Goal: Task Accomplishment & Management: Complete application form

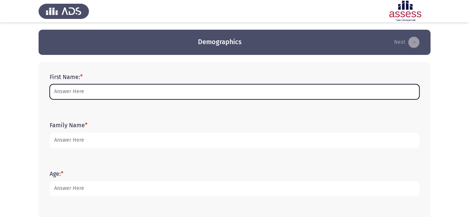
click at [110, 92] on input "First Name: *" at bounding box center [235, 91] width 370 height 15
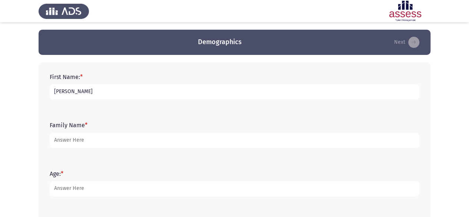
type input "[PERSON_NAME]"
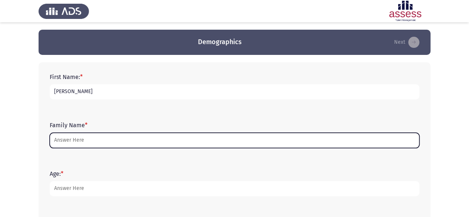
click at [81, 135] on input "Family Name *" at bounding box center [235, 140] width 370 height 15
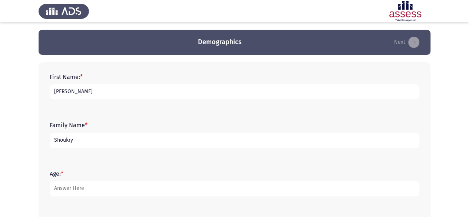
type input "Shoukry"
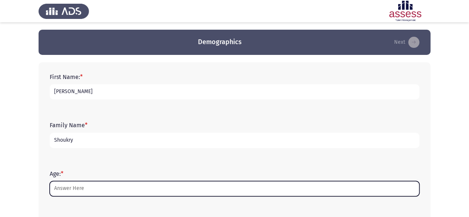
click at [71, 185] on input "Age: *" at bounding box center [235, 188] width 370 height 15
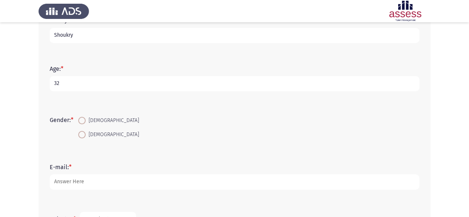
scroll to position [124, 0]
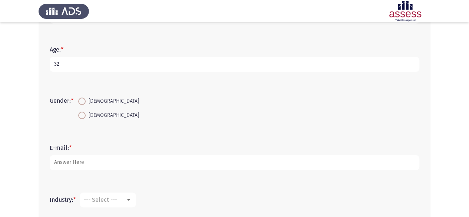
type input "32"
click at [84, 116] on span at bounding box center [81, 115] width 7 height 7
click at [84, 116] on input "[DEMOGRAPHIC_DATA]" at bounding box center [81, 115] width 7 height 7
radio input "true"
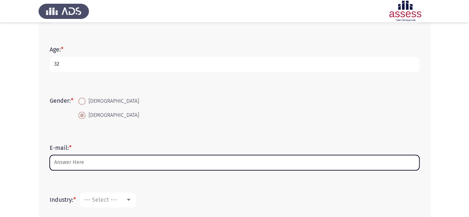
click at [70, 164] on input "E-mail: *" at bounding box center [235, 162] width 370 height 15
click at [69, 163] on input "myrnashoukry" at bounding box center [235, 162] width 370 height 15
click at [97, 164] on input "[PERSON_NAME].[PERSON_NAME]" at bounding box center [235, 162] width 370 height 15
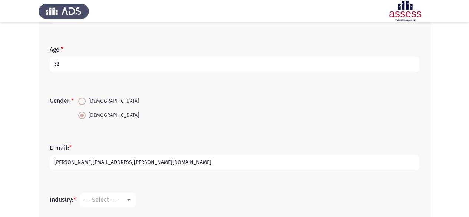
scroll to position [211, 0]
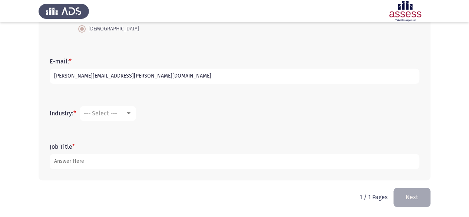
type input "[PERSON_NAME][EMAIL_ADDRESS][PERSON_NAME][DOMAIN_NAME]"
click at [107, 112] on span "--- Select ---" at bounding box center [100, 113] width 33 height 7
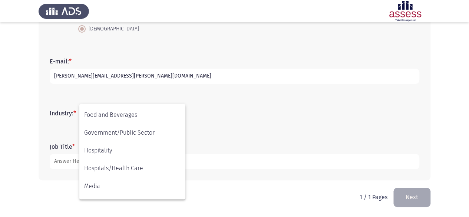
scroll to position [142, 0]
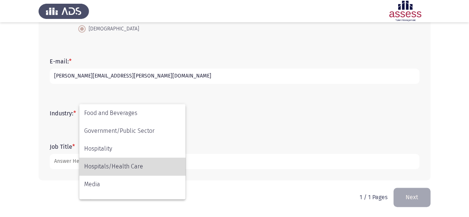
click at [122, 169] on span "Hospitals/Health Care" at bounding box center [132, 167] width 96 height 18
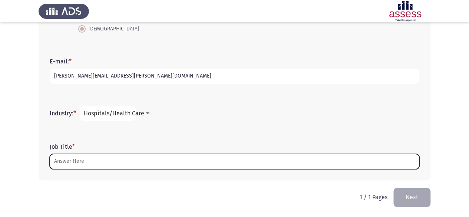
click at [89, 161] on input "Job Title *" at bounding box center [235, 161] width 370 height 15
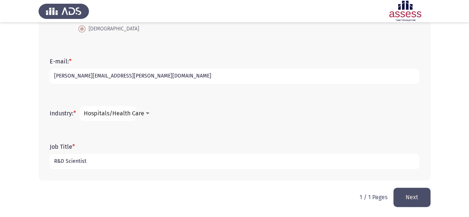
type input "R&D Scientist"
click at [411, 198] on button "Next" at bounding box center [411, 197] width 37 height 19
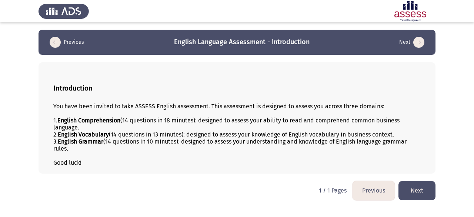
click at [420, 192] on button "Next" at bounding box center [417, 190] width 37 height 19
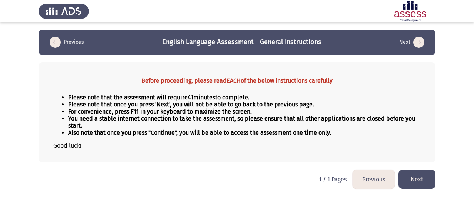
click at [422, 181] on button "Next" at bounding box center [417, 179] width 37 height 19
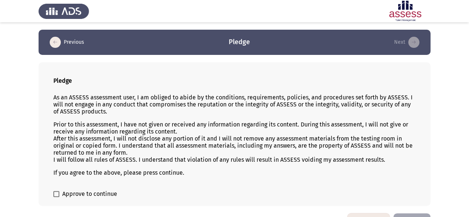
scroll to position [21, 0]
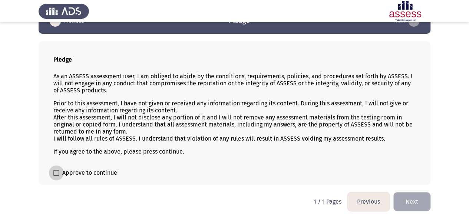
click at [56, 172] on span at bounding box center [56, 173] width 6 height 6
click at [56, 176] on input "Approve to continue" at bounding box center [56, 176] width 0 height 0
checkbox input "true"
click at [410, 197] on button "Next" at bounding box center [411, 201] width 37 height 19
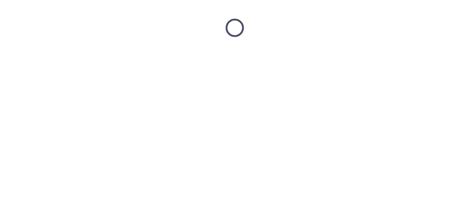
scroll to position [0, 0]
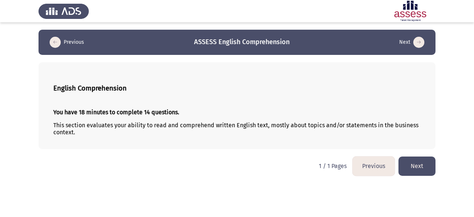
click at [420, 168] on button "Next" at bounding box center [417, 165] width 37 height 19
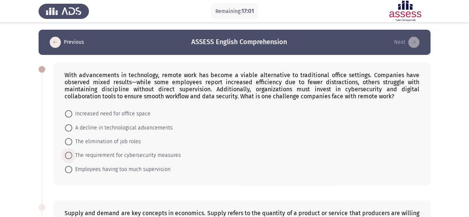
click at [70, 155] on span at bounding box center [68, 155] width 7 height 7
click at [70, 155] on input "The requirement for cybersecurity measures" at bounding box center [68, 155] width 7 height 7
radio input "true"
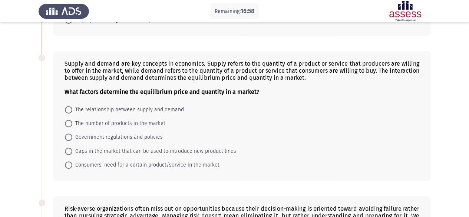
scroll to position [152, 0]
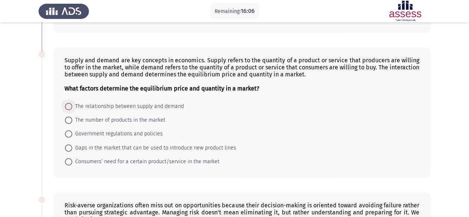
click at [70, 105] on span at bounding box center [68, 106] width 7 height 7
click at [70, 105] on input "The relationship between supply and demand" at bounding box center [68, 106] width 7 height 7
radio input "true"
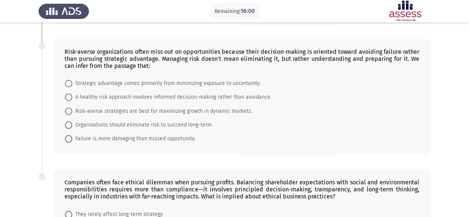
scroll to position [309, 0]
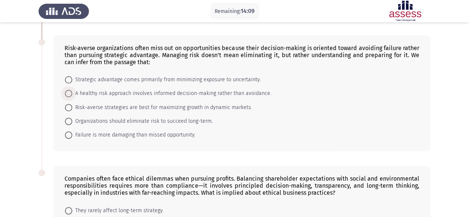
click at [67, 90] on span at bounding box center [68, 93] width 7 height 7
click at [67, 90] on input "A healthy risk approach involves informed decision-making rather than avoidance." at bounding box center [68, 93] width 7 height 7
radio input "true"
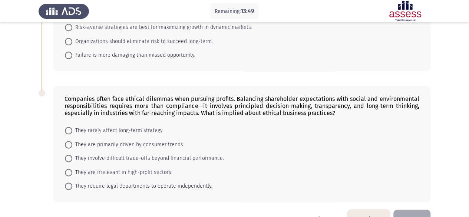
scroll to position [406, 0]
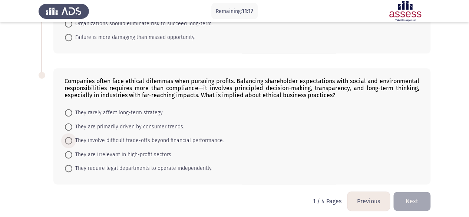
click at [86, 136] on span "They involve difficult trade-offs beyond financial performance." at bounding box center [148, 140] width 152 height 9
click at [72, 137] on input "They involve difficult trade-offs beyond financial performance." at bounding box center [68, 140] width 7 height 7
radio input "true"
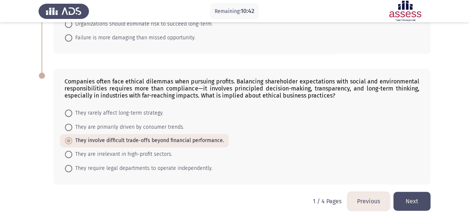
click at [410, 199] on button "Next" at bounding box center [411, 201] width 37 height 19
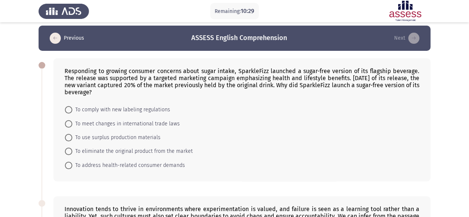
scroll to position [5, 0]
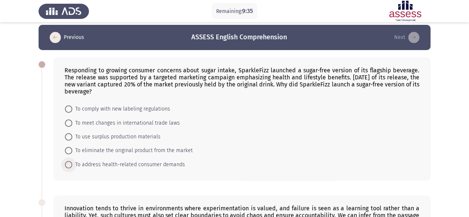
click at [92, 162] on span "To address health-related consumer demands" at bounding box center [128, 164] width 113 height 9
click at [72, 162] on input "To address health-related consumer demands" at bounding box center [68, 164] width 7 height 7
radio input "true"
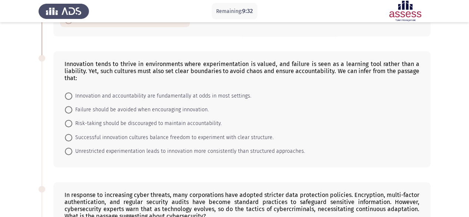
scroll to position [151, 0]
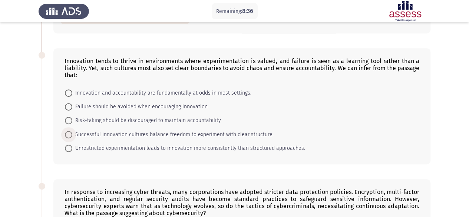
click at [69, 134] on span at bounding box center [68, 134] width 7 height 7
click at [69, 134] on input "Successful innovation cultures balance freedom to experiment with clear structu…" at bounding box center [68, 134] width 7 height 7
radio input "true"
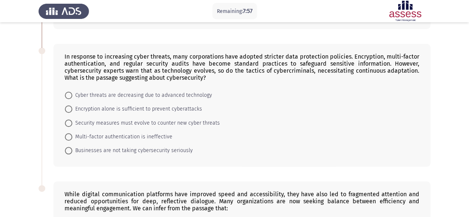
scroll to position [285, 0]
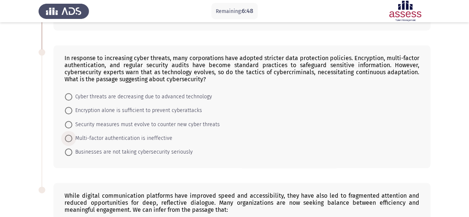
click at [67, 136] on span at bounding box center [68, 138] width 7 height 7
click at [67, 136] on input "Multi-factor authentication is ineffective" at bounding box center [68, 138] width 7 height 7
radio input "true"
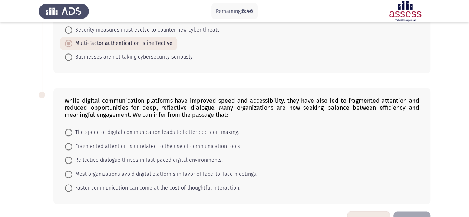
scroll to position [399, 0]
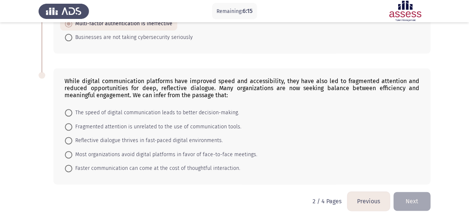
click at [90, 136] on span "Reflective dialogue thrives in fast-paced digital environments." at bounding box center [147, 140] width 150 height 9
click at [72, 137] on input "Reflective dialogue thrives in fast-paced digital environments." at bounding box center [68, 140] width 7 height 7
radio input "true"
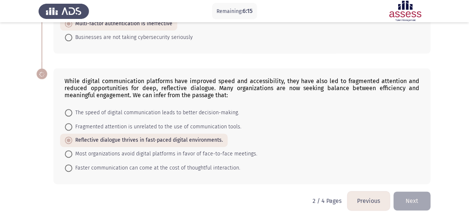
scroll to position [398, 0]
click at [404, 199] on button "Next" at bounding box center [411, 201] width 37 height 19
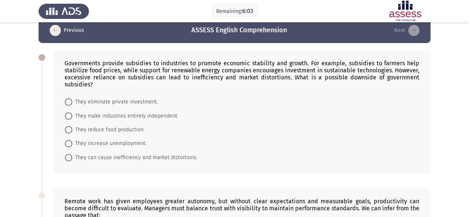
scroll to position [0, 0]
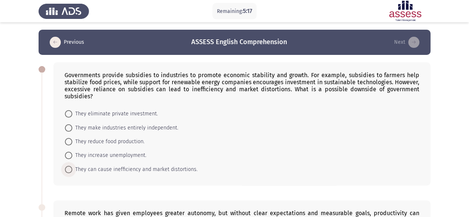
click at [93, 172] on span "They can cause inefficiency and market distortions." at bounding box center [134, 169] width 125 height 9
click at [72, 172] on input "They can cause inefficiency and market distortions." at bounding box center [68, 169] width 7 height 7
radio input "true"
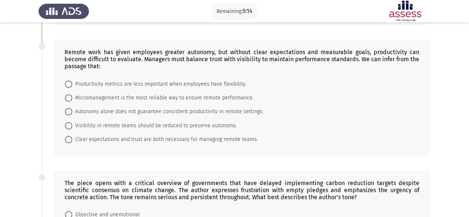
scroll to position [162, 0]
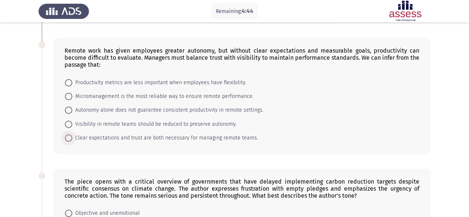
click at [65, 137] on span at bounding box center [68, 137] width 7 height 7
click at [65, 137] on input "Clear expectations and trust are both necessary for managing remote teams." at bounding box center [68, 137] width 7 height 7
radio input "true"
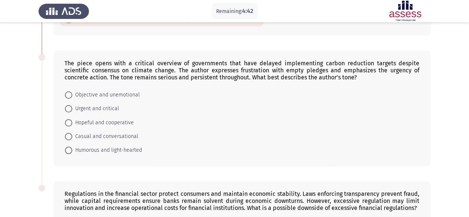
scroll to position [289, 0]
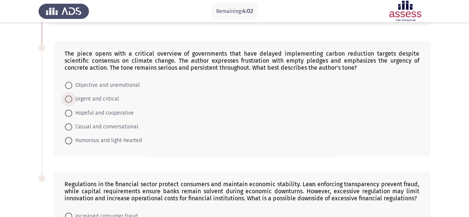
click at [98, 98] on span "Urgent and critical" at bounding box center [95, 99] width 47 height 9
click at [72, 98] on input "Urgent and critical" at bounding box center [68, 98] width 7 height 7
radio input "true"
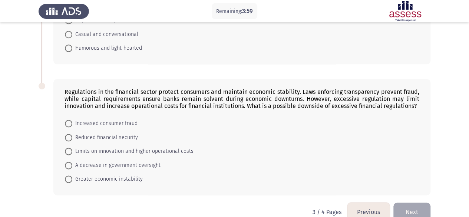
scroll to position [384, 0]
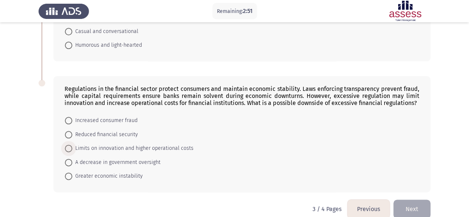
click at [70, 145] on span at bounding box center [68, 148] width 7 height 7
click at [70, 145] on input "Limits on innovation and higher operational costs" at bounding box center [68, 148] width 7 height 7
radio input "true"
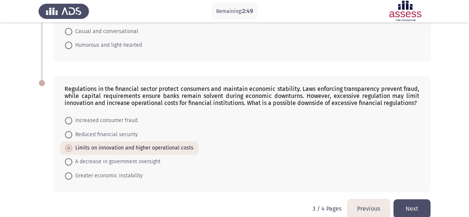
click at [411, 207] on button "Next" at bounding box center [411, 208] width 37 height 19
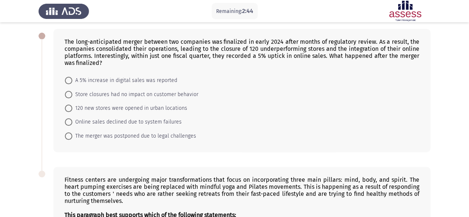
scroll to position [0, 0]
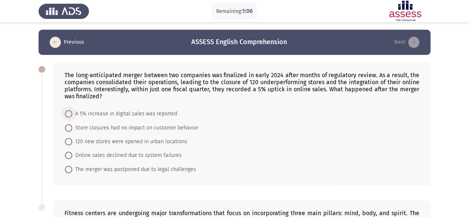
click at [79, 115] on span "A 5% increase in digital sales was reported" at bounding box center [124, 113] width 105 height 9
click at [72, 115] on input "A 5% increase in digital sales was reported" at bounding box center [68, 113] width 7 height 7
radio input "true"
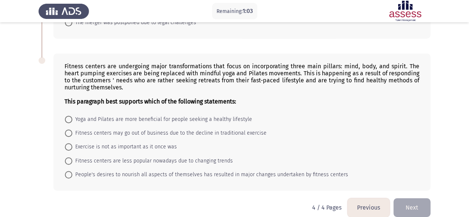
scroll to position [147, 0]
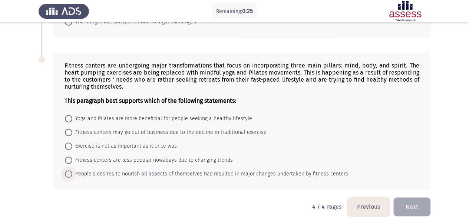
click at [90, 171] on span "People's desires to nourish all aspects of themselves has resulted in major cha…" at bounding box center [210, 173] width 276 height 9
click at [72, 171] on input "People's desires to nourish all aspects of themselves has resulted in major cha…" at bounding box center [68, 173] width 7 height 7
radio input "true"
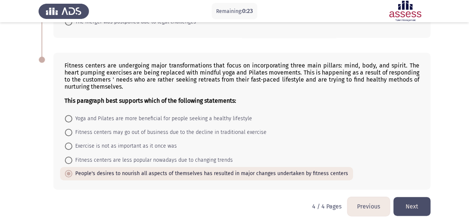
scroll to position [154, 0]
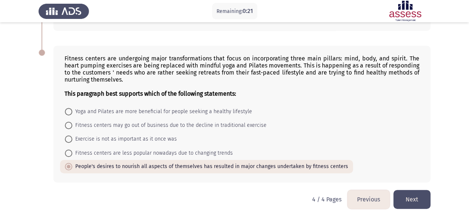
click at [418, 196] on button "Next" at bounding box center [411, 199] width 37 height 19
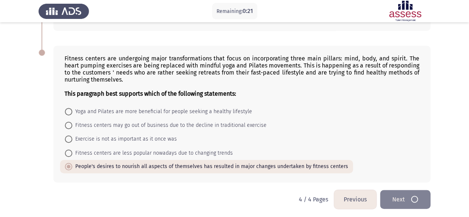
scroll to position [0, 0]
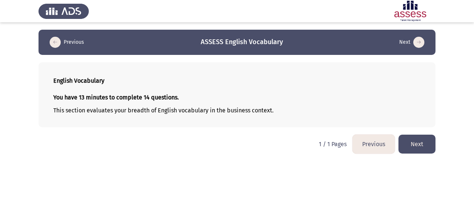
click at [419, 146] on button "Next" at bounding box center [417, 144] width 37 height 19
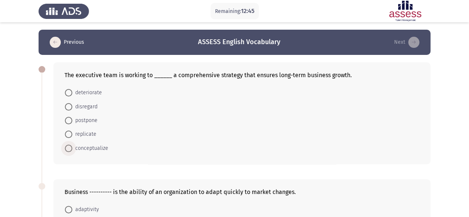
click at [87, 145] on span "conceptualize" at bounding box center [90, 148] width 36 height 9
click at [72, 145] on input "conceptualize" at bounding box center [68, 148] width 7 height 7
radio input "true"
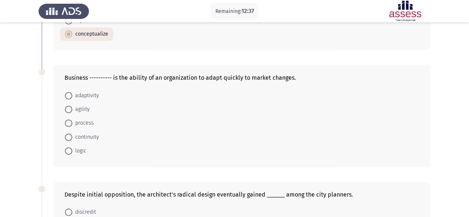
scroll to position [116, 0]
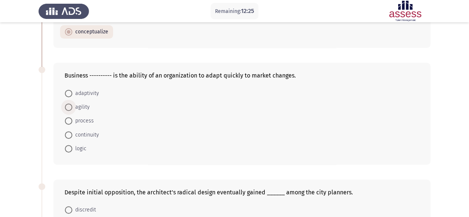
click at [83, 107] on span "agility" at bounding box center [80, 107] width 17 height 9
click at [72, 107] on input "agility" at bounding box center [68, 106] width 7 height 7
radio input "true"
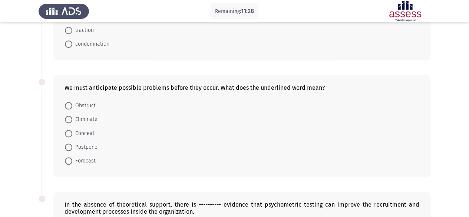
scroll to position [343, 0]
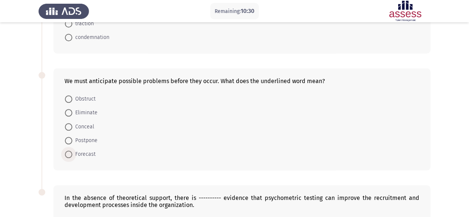
click at [80, 152] on span "Forecast" at bounding box center [83, 154] width 23 height 9
click at [72, 152] on input "Forecast" at bounding box center [68, 153] width 7 height 7
radio input "true"
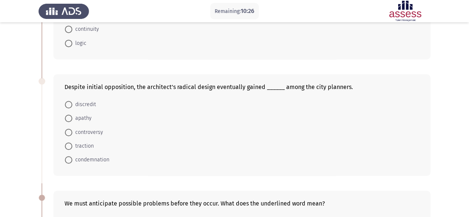
scroll to position [223, 0]
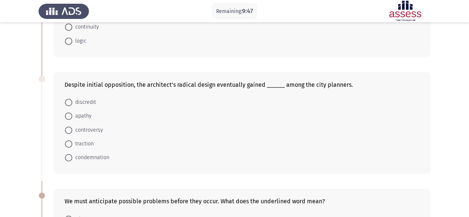
click at [82, 142] on span "traction" at bounding box center [82, 143] width 21 height 9
click at [72, 142] on input "traction" at bounding box center [68, 143] width 7 height 7
radio input "true"
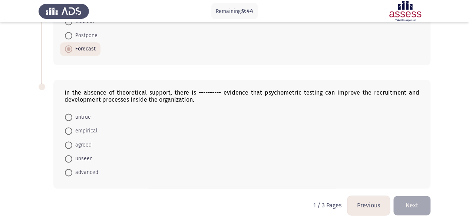
scroll to position [450, 0]
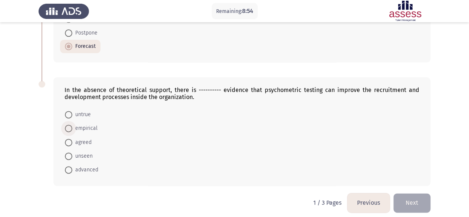
click at [87, 124] on span "empirical" at bounding box center [84, 128] width 25 height 9
click at [72, 125] on input "empirical" at bounding box center [68, 128] width 7 height 7
radio input "true"
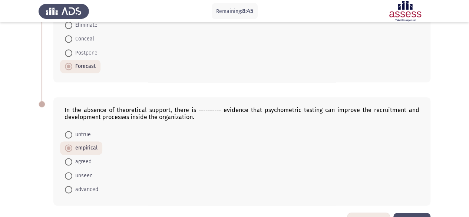
scroll to position [452, 0]
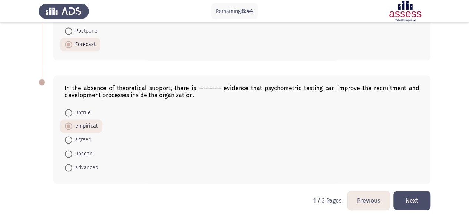
click at [408, 197] on button "Next" at bounding box center [411, 200] width 37 height 19
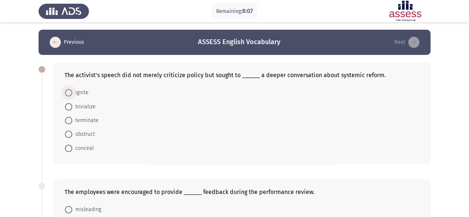
click at [77, 95] on span "ignite" at bounding box center [80, 92] width 16 height 9
click at [72, 95] on input "ignite" at bounding box center [68, 92] width 7 height 7
radio input "true"
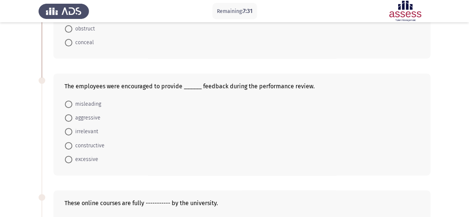
scroll to position [115, 0]
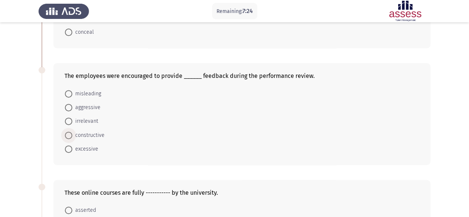
click at [89, 135] on span "constructive" at bounding box center [88, 135] width 32 height 9
click at [72, 135] on input "constructive" at bounding box center [68, 135] width 7 height 7
radio input "true"
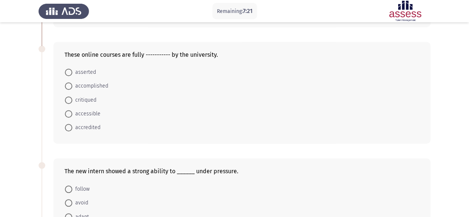
scroll to position [254, 0]
click at [92, 112] on span "accessible" at bounding box center [86, 113] width 28 height 9
click at [72, 112] on input "accessible" at bounding box center [68, 112] width 7 height 7
radio input "true"
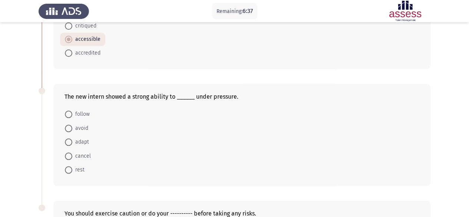
scroll to position [349, 0]
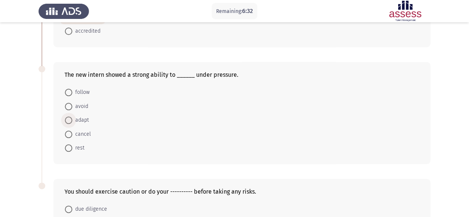
click at [80, 118] on span "adapt" at bounding box center [80, 120] width 17 height 9
click at [72, 118] on input "adapt" at bounding box center [68, 119] width 7 height 7
radio input "true"
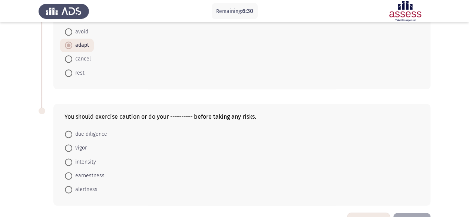
scroll to position [440, 0]
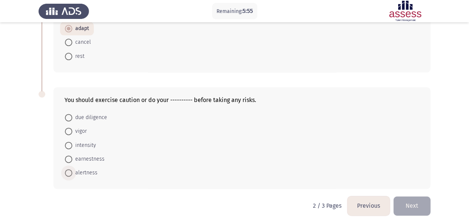
click at [83, 172] on span "alertness" at bounding box center [84, 172] width 25 height 9
click at [72, 172] on input "alertness" at bounding box center [68, 172] width 7 height 7
radio input "true"
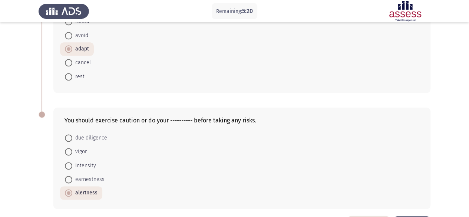
scroll to position [445, 0]
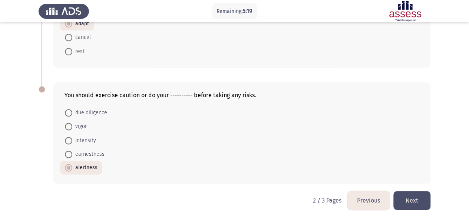
click at [413, 198] on button "Next" at bounding box center [411, 200] width 37 height 19
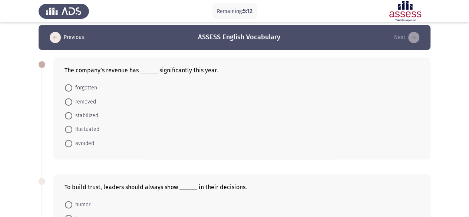
scroll to position [0, 0]
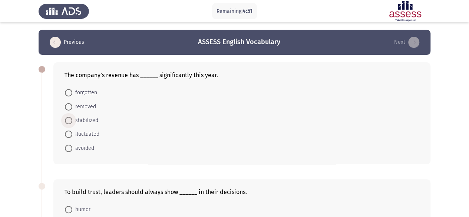
click at [79, 120] on span "stabilized" at bounding box center [85, 120] width 26 height 9
click at [72, 120] on input "stabilized" at bounding box center [68, 120] width 7 height 7
radio input "true"
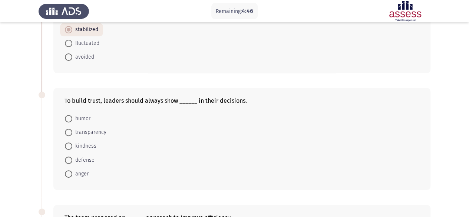
scroll to position [92, 0]
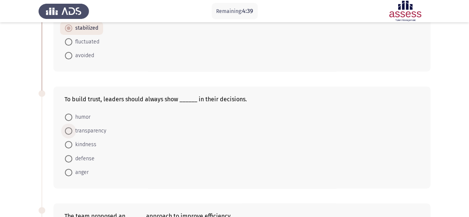
click at [81, 128] on span "transparency" at bounding box center [89, 130] width 34 height 9
click at [72, 128] on input "transparency" at bounding box center [68, 130] width 7 height 7
radio input "true"
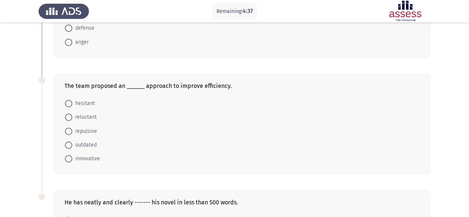
scroll to position [234, 0]
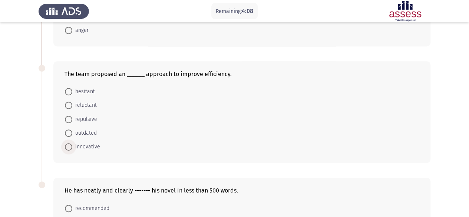
click at [86, 145] on span "innovative" at bounding box center [86, 146] width 28 height 9
click at [72, 145] on input "innovative" at bounding box center [68, 146] width 7 height 7
radio input "true"
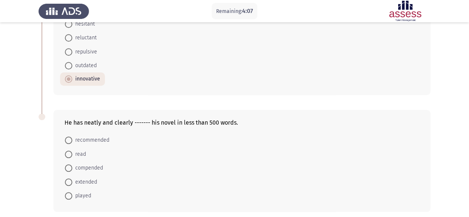
scroll to position [330, 0]
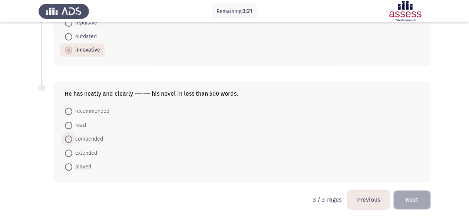
click at [92, 136] on span "compended" at bounding box center [87, 139] width 31 height 9
click at [72, 136] on input "compended" at bounding box center [68, 138] width 7 height 7
radio input "true"
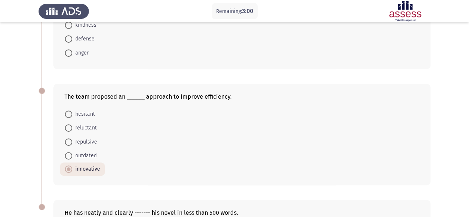
scroll to position [329, 0]
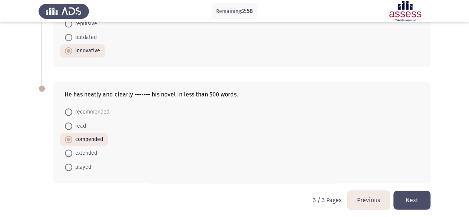
click at [360, 197] on button "Previous" at bounding box center [368, 200] width 42 height 19
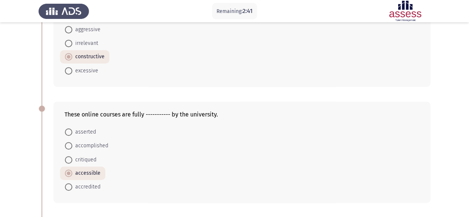
scroll to position [194, 0]
click at [92, 183] on span "accredited" at bounding box center [86, 186] width 28 height 9
click at [72, 183] on input "accredited" at bounding box center [68, 185] width 7 height 7
radio input "true"
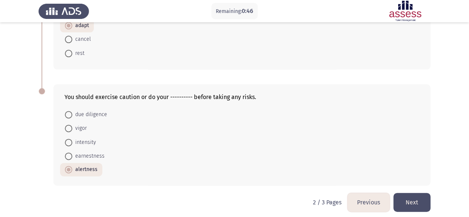
scroll to position [445, 0]
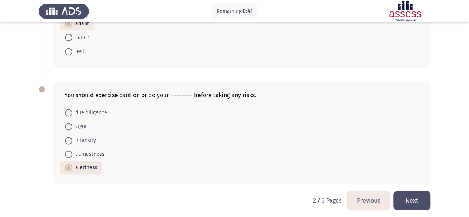
click at [366, 198] on button "Previous" at bounding box center [368, 200] width 42 height 19
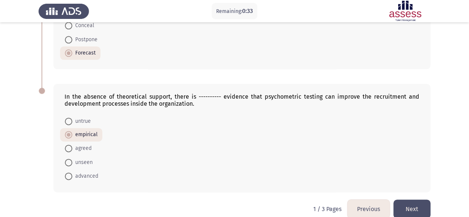
scroll to position [452, 0]
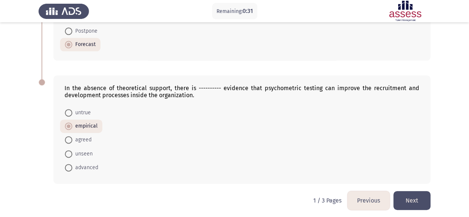
click at [408, 198] on button "Next" at bounding box center [411, 200] width 37 height 19
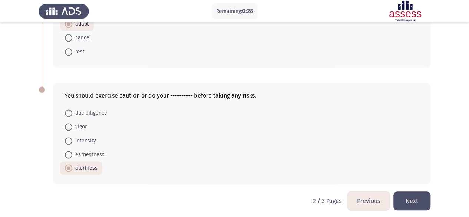
scroll to position [445, 0]
click at [414, 199] on button "Next" at bounding box center [411, 200] width 37 height 19
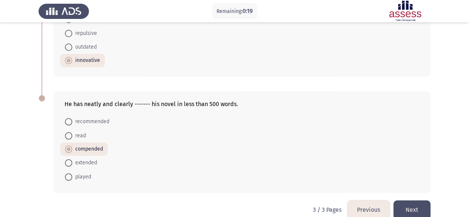
scroll to position [329, 0]
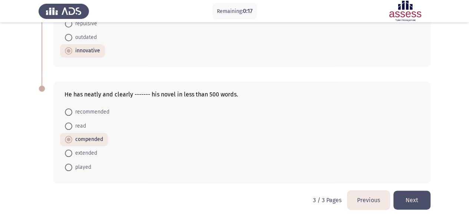
click at [416, 198] on button "Next" at bounding box center [411, 200] width 37 height 19
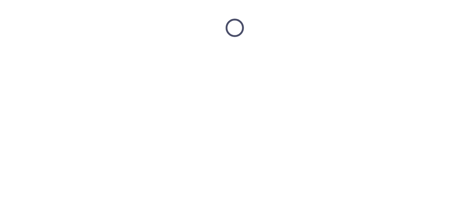
scroll to position [0, 0]
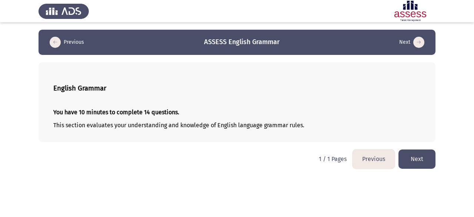
click at [423, 156] on button "Next" at bounding box center [417, 158] width 37 height 19
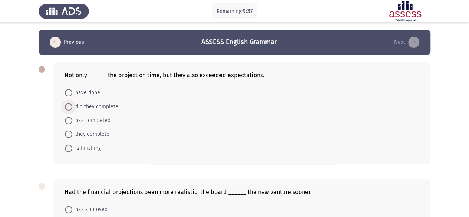
click at [105, 106] on span "did they complete" at bounding box center [95, 106] width 46 height 9
click at [72, 106] on input "did they complete" at bounding box center [68, 106] width 7 height 7
radio input "true"
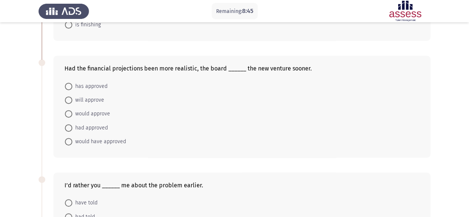
scroll to position [125, 0]
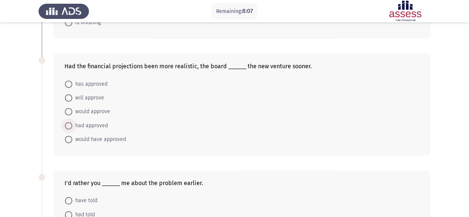
click at [99, 124] on span "had approved" at bounding box center [90, 125] width 36 height 9
click at [72, 124] on input "had approved" at bounding box center [68, 125] width 7 height 7
radio input "true"
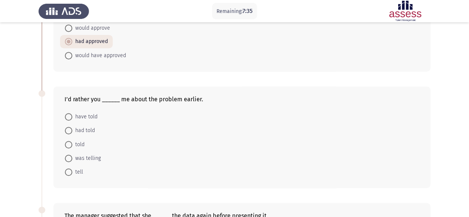
scroll to position [199, 0]
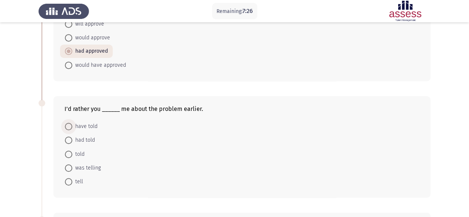
click at [93, 125] on span "have told" at bounding box center [84, 126] width 25 height 9
click at [72, 125] on input "have told" at bounding box center [68, 126] width 7 height 7
radio input "true"
click at [87, 138] on span "had told" at bounding box center [83, 139] width 23 height 9
click at [72, 138] on input "had told" at bounding box center [68, 139] width 7 height 7
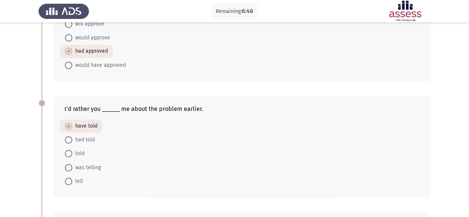
radio input "true"
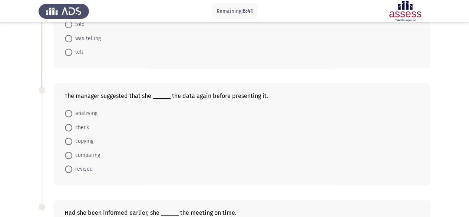
scroll to position [327, 0]
click at [85, 166] on span "revised" at bounding box center [82, 169] width 20 height 9
click at [72, 166] on input "revised" at bounding box center [68, 169] width 7 height 7
radio input "true"
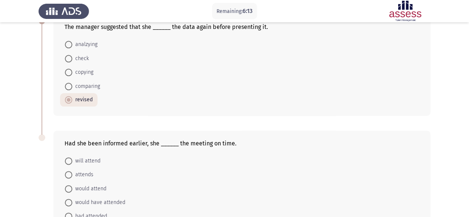
scroll to position [445, 0]
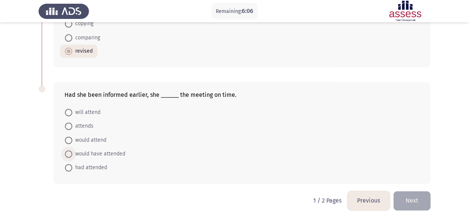
click at [110, 149] on span "would have attended" at bounding box center [98, 153] width 53 height 9
click at [72, 150] on input "would have attended" at bounding box center [68, 153] width 7 height 7
radio input "true"
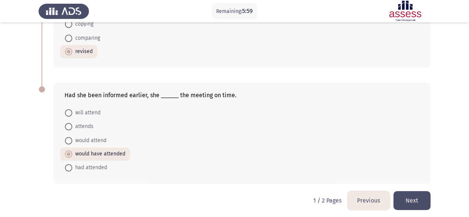
click at [411, 199] on button "Next" at bounding box center [411, 200] width 37 height 19
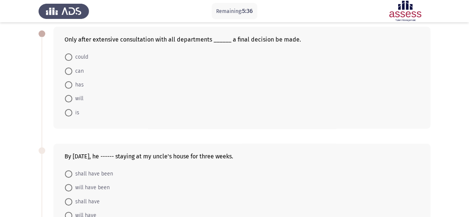
scroll to position [0, 0]
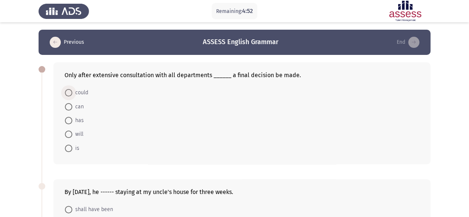
click at [77, 91] on span "could" at bounding box center [80, 92] width 16 height 9
click at [72, 91] on input "could" at bounding box center [68, 92] width 7 height 7
radio input "true"
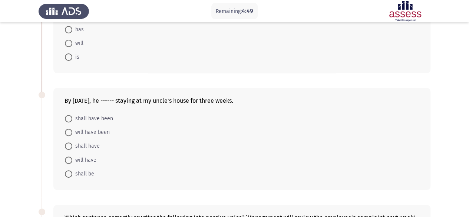
scroll to position [99, 0]
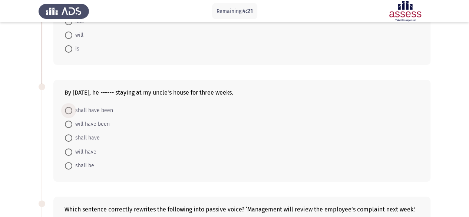
click at [93, 109] on span "shall have been" at bounding box center [92, 110] width 41 height 9
click at [72, 109] on input "shall have been" at bounding box center [68, 110] width 7 height 7
radio input "true"
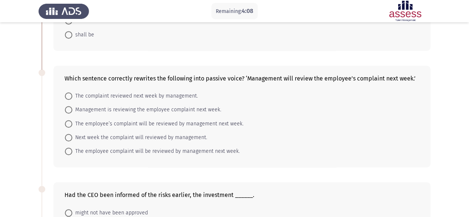
scroll to position [231, 0]
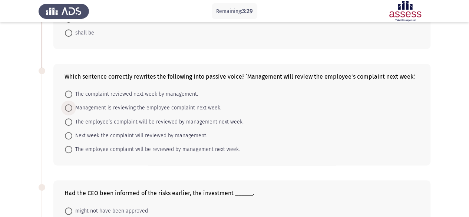
click at [114, 107] on span "Management is reviewing the employee complaint next week." at bounding box center [146, 107] width 149 height 9
click at [72, 107] on input "Management is reviewing the employee complaint next week." at bounding box center [68, 107] width 7 height 7
radio input "true"
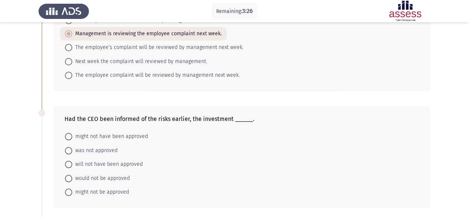
scroll to position [334, 0]
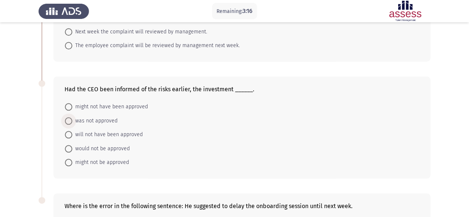
click at [101, 118] on span "was not approved" at bounding box center [94, 120] width 45 height 9
click at [72, 118] on input "was not approved" at bounding box center [68, 120] width 7 height 7
radio input "true"
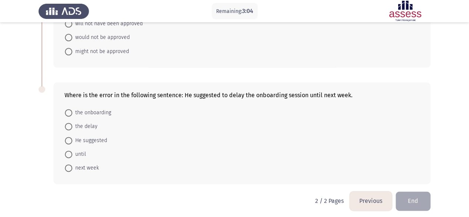
scroll to position [445, 0]
click at [96, 136] on span "He suggested" at bounding box center [89, 140] width 35 height 9
click at [72, 136] on input "He suggested" at bounding box center [68, 139] width 7 height 7
radio input "true"
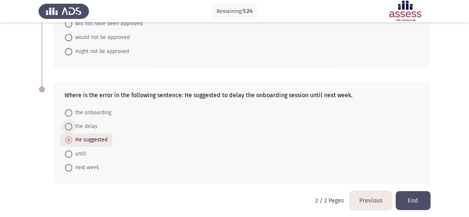
click at [87, 122] on span "the delay" at bounding box center [84, 126] width 25 height 9
click at [72, 123] on input "the delay" at bounding box center [68, 126] width 7 height 7
radio input "true"
drag, startPoint x: 416, startPoint y: 206, endPoint x: 408, endPoint y: 190, distance: 17.6
click at [408, 191] on button "End" at bounding box center [413, 200] width 35 height 19
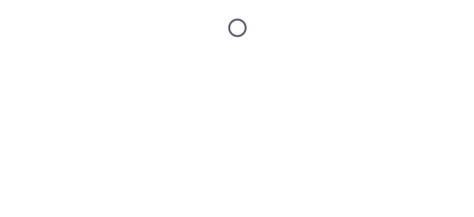
scroll to position [0, 0]
